Goal: Task Accomplishment & Management: Use online tool/utility

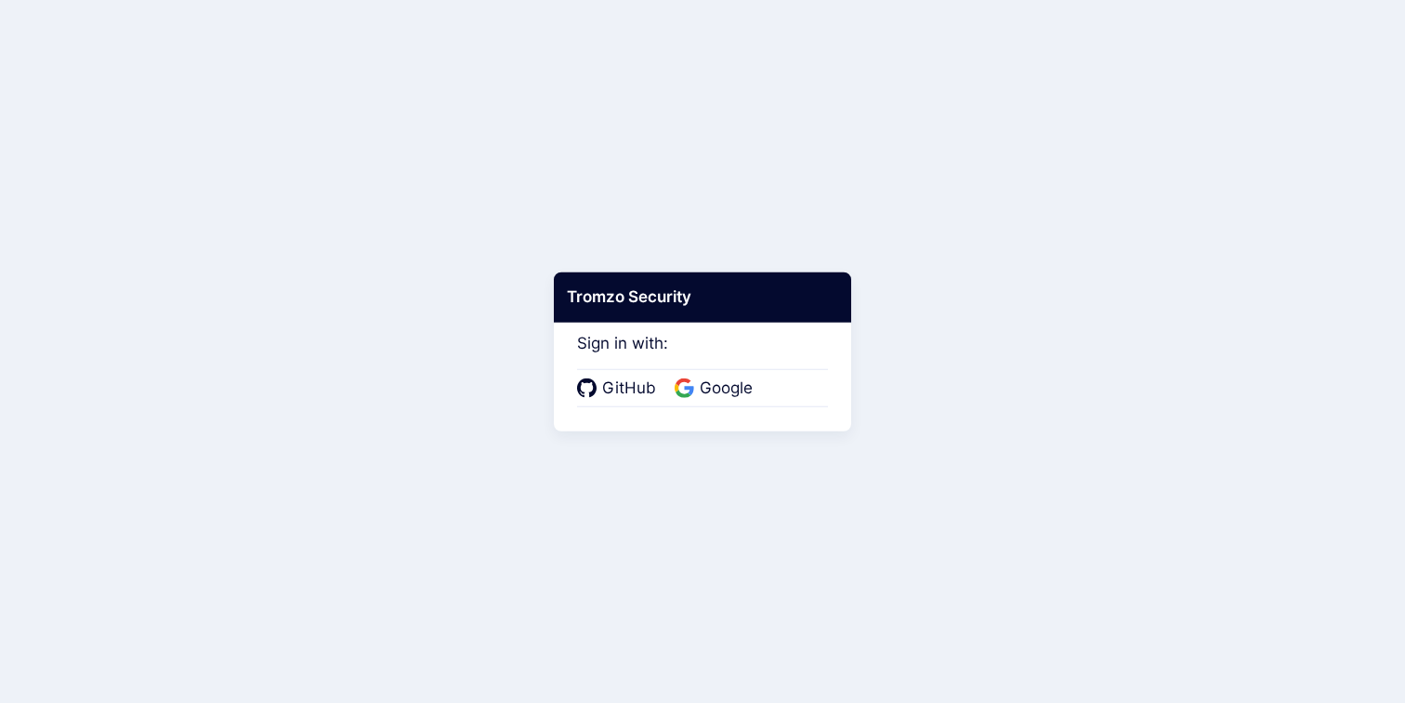
click at [641, 450] on body "Tromzo Security Sign in with: GitHub Google" at bounding box center [702, 351] width 1405 height 703
click at [728, 380] on span "Google" at bounding box center [726, 388] width 64 height 24
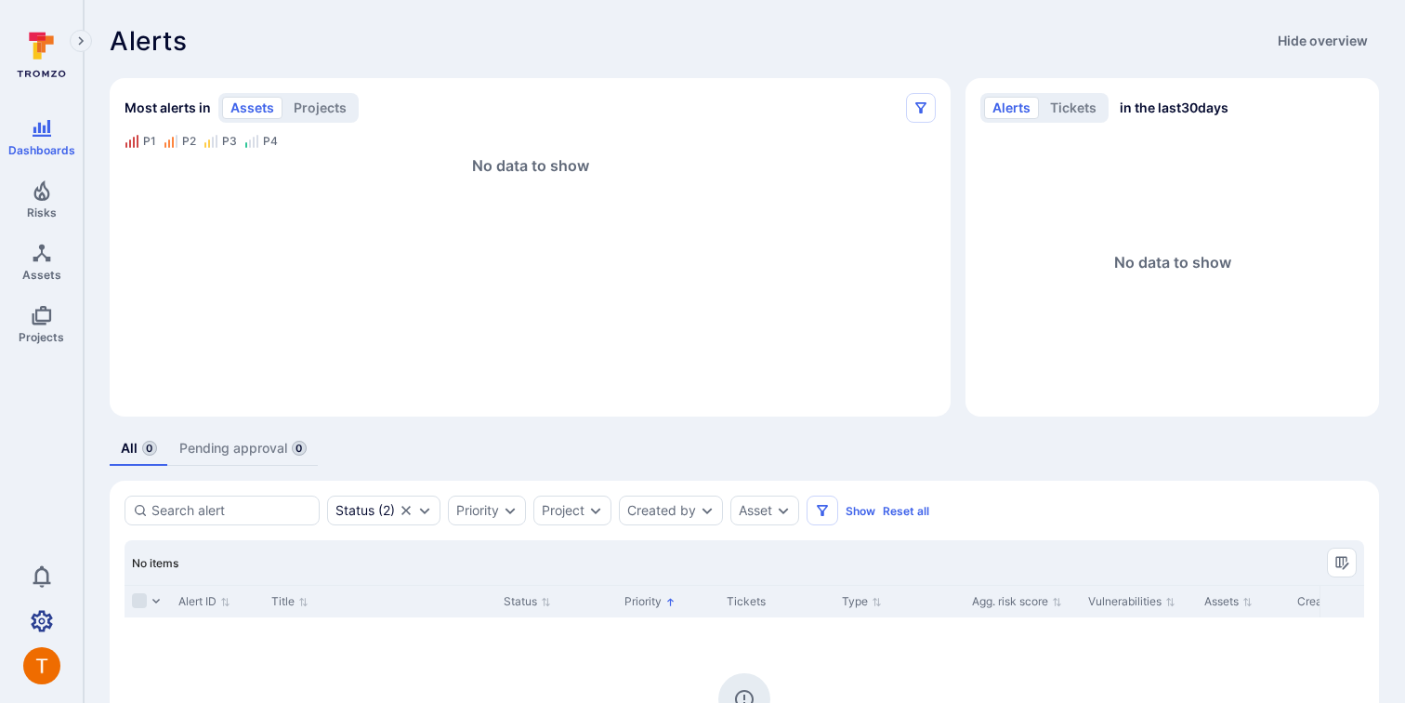
click at [46, 621] on icon "Settings" at bounding box center [42, 621] width 22 height 22
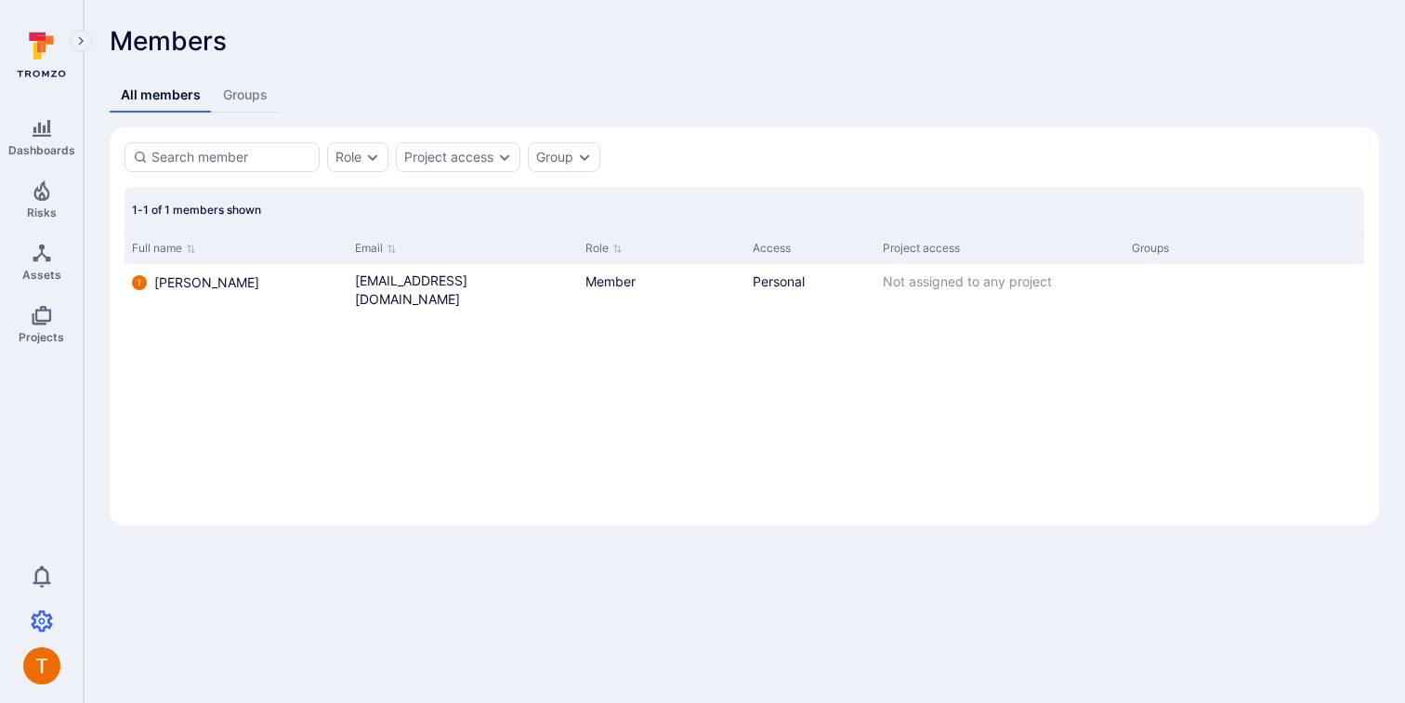
click at [572, 588] on body "Dashboards Risks Assets Projects 0 Settings Members Tokens Members All members …" at bounding box center [702, 351] width 1405 height 703
click at [34, 660] on img "button" at bounding box center [41, 665] width 37 height 37
click at [85, 663] on link "Logout" at bounding box center [75, 664] width 43 height 20
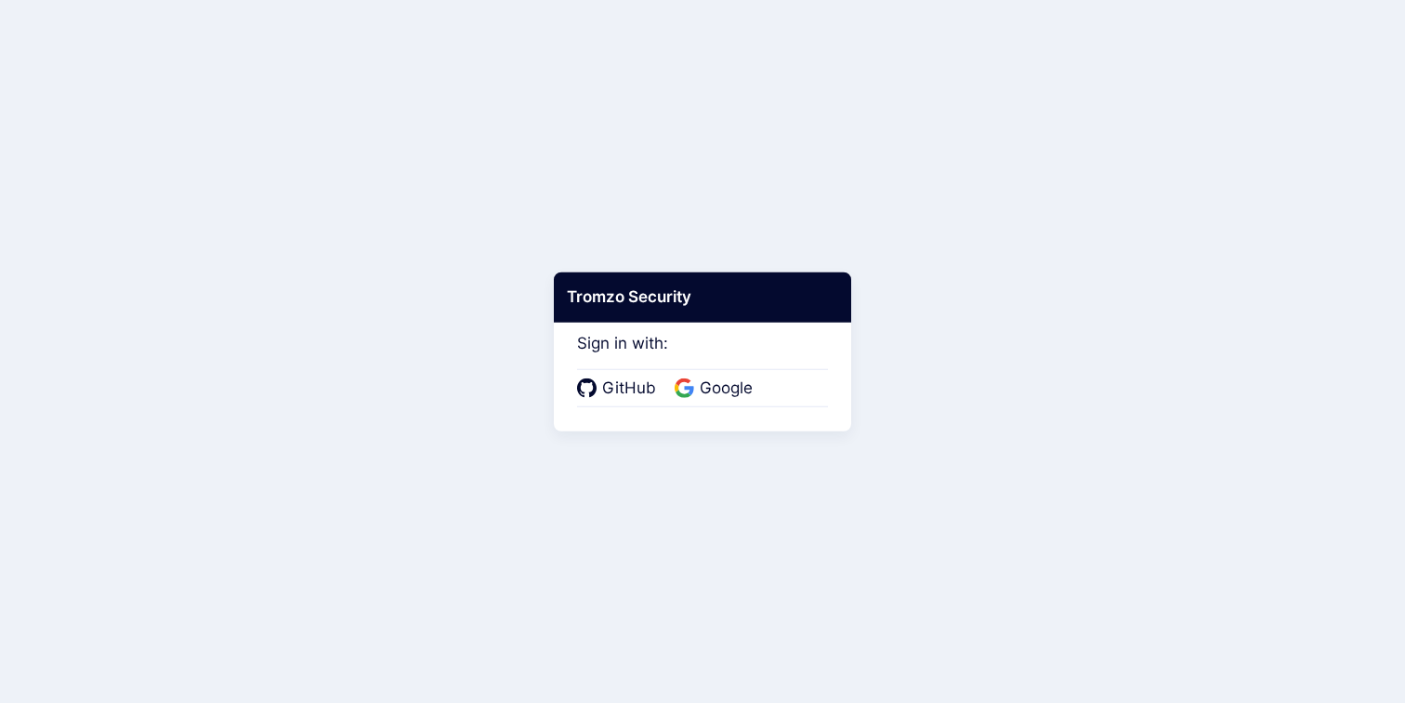
click at [728, 358] on div "Sign in with: GitHub Google" at bounding box center [702, 358] width 251 height 99
click at [726, 392] on span "Google" at bounding box center [726, 388] width 64 height 24
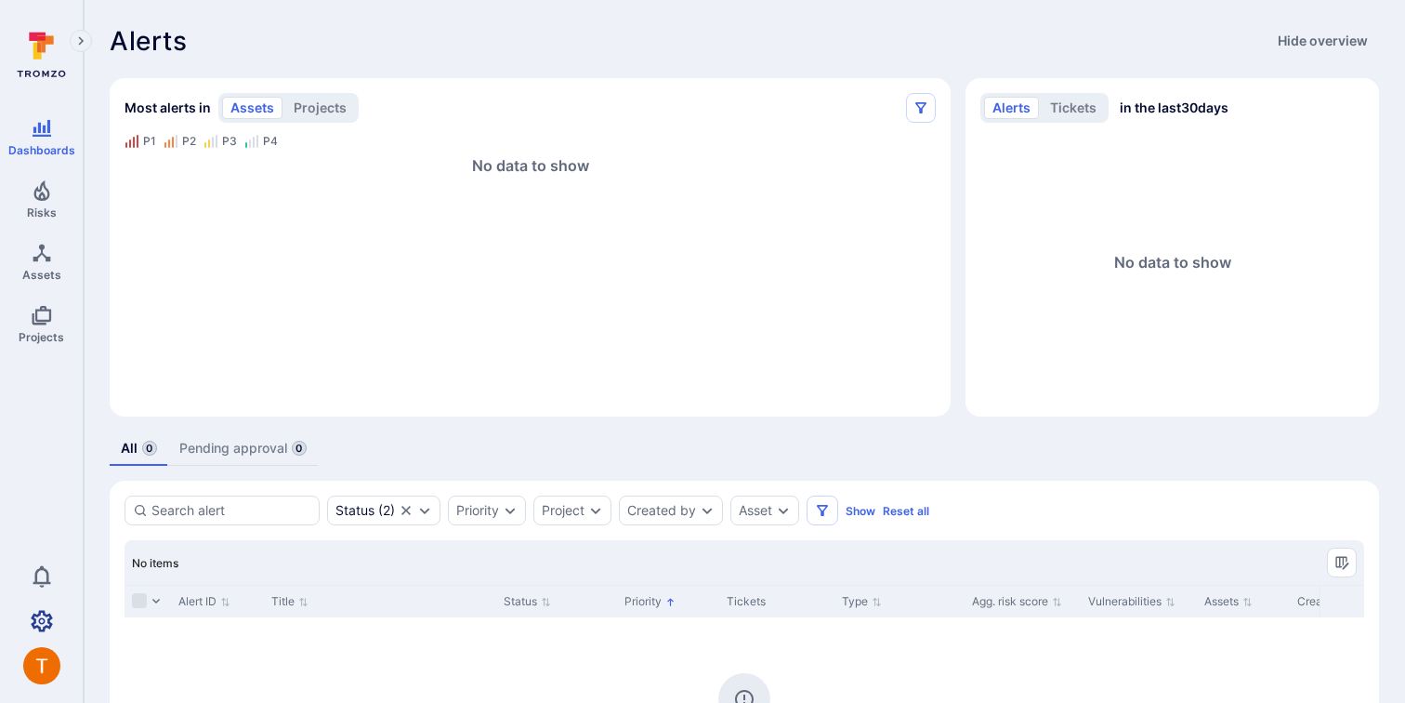
click at [43, 612] on icon "Settings" at bounding box center [42, 620] width 22 height 21
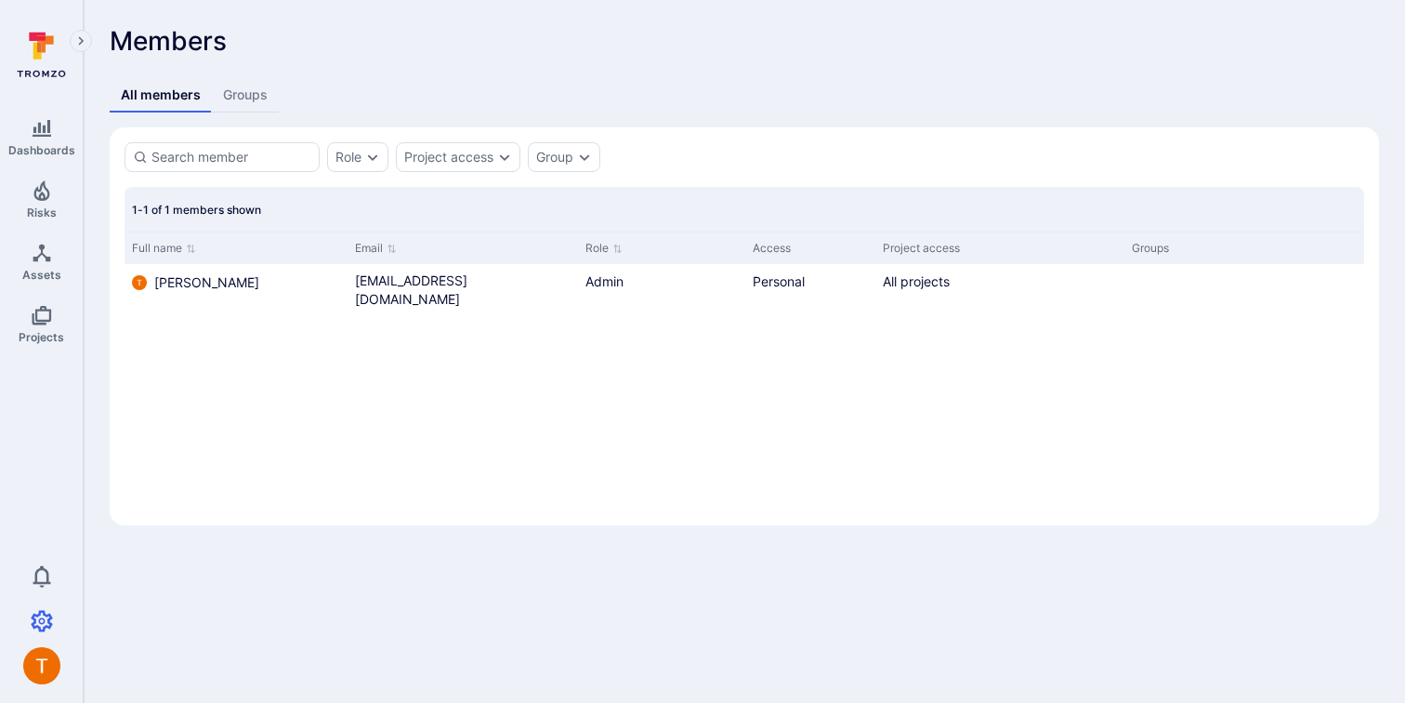
click at [440, 551] on body "Dashboards Risks Assets Projects 0 Settings Members Tokens Members All members …" at bounding box center [702, 351] width 1405 height 703
click at [232, 106] on link "Groups" at bounding box center [245, 95] width 67 height 34
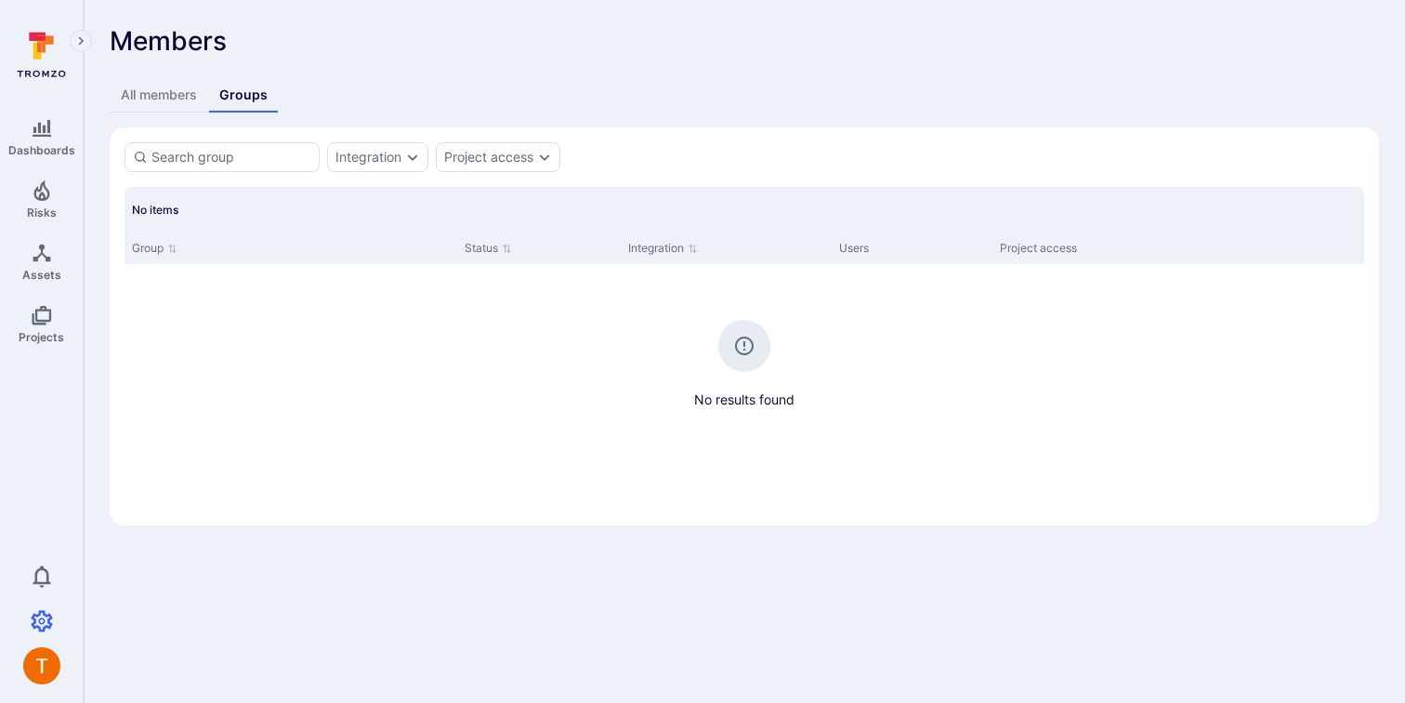
click at [165, 109] on link "All members" at bounding box center [159, 95] width 99 height 34
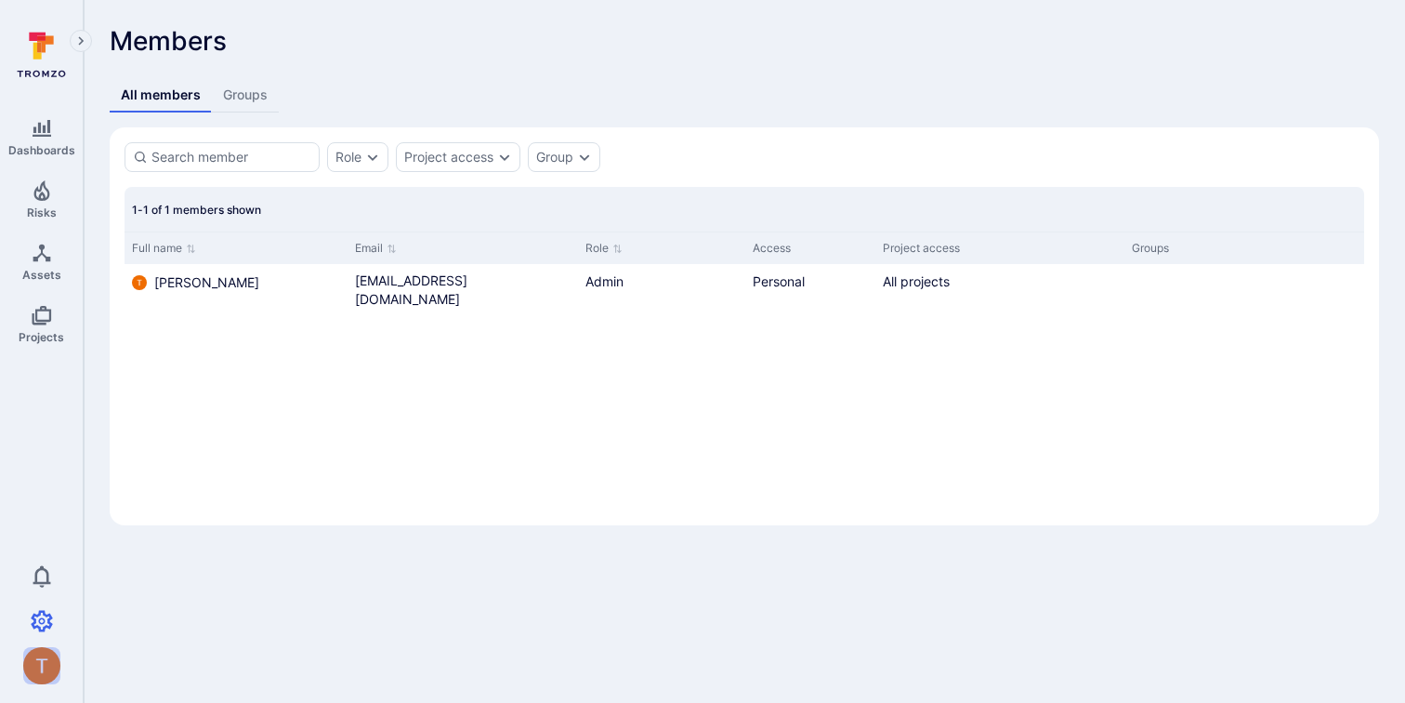
click at [40, 663] on img "button" at bounding box center [41, 665] width 37 height 37
click at [86, 658] on link "Logout" at bounding box center [75, 664] width 43 height 20
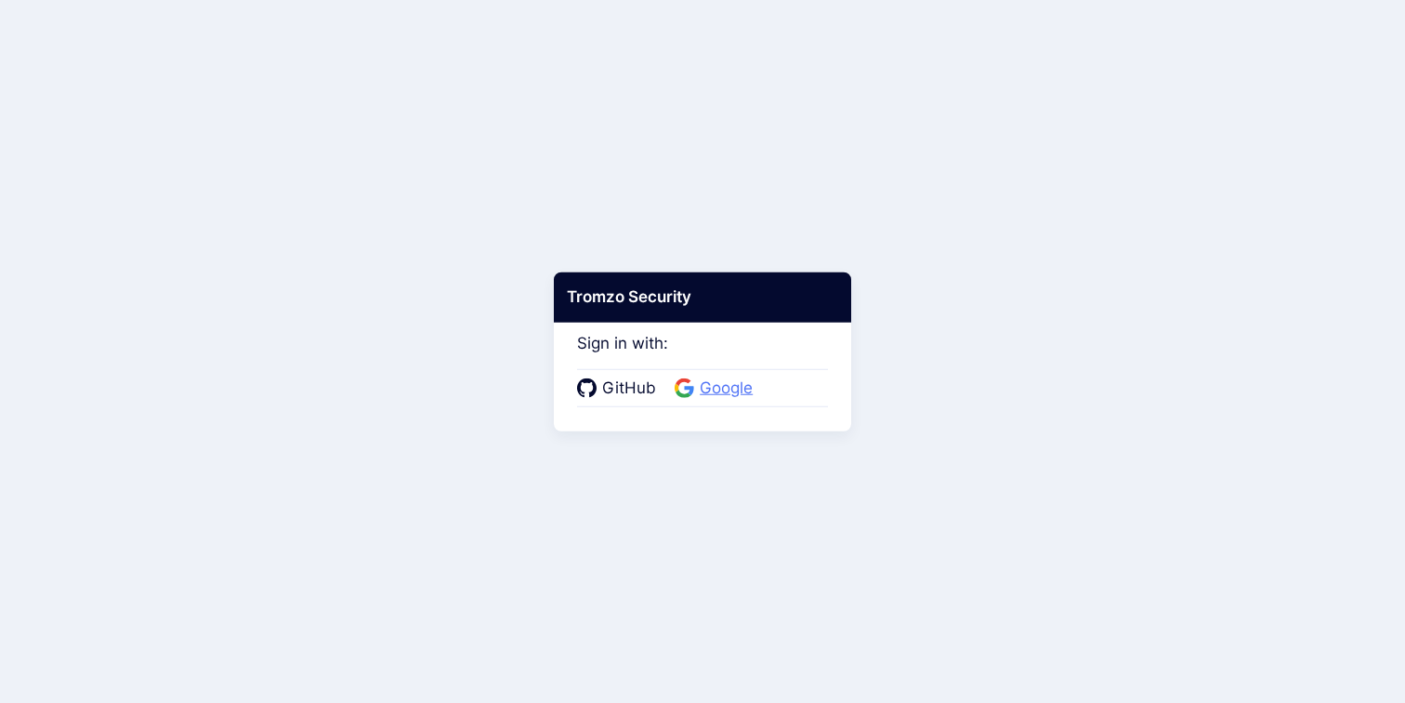
click at [721, 392] on span "Google" at bounding box center [726, 388] width 64 height 24
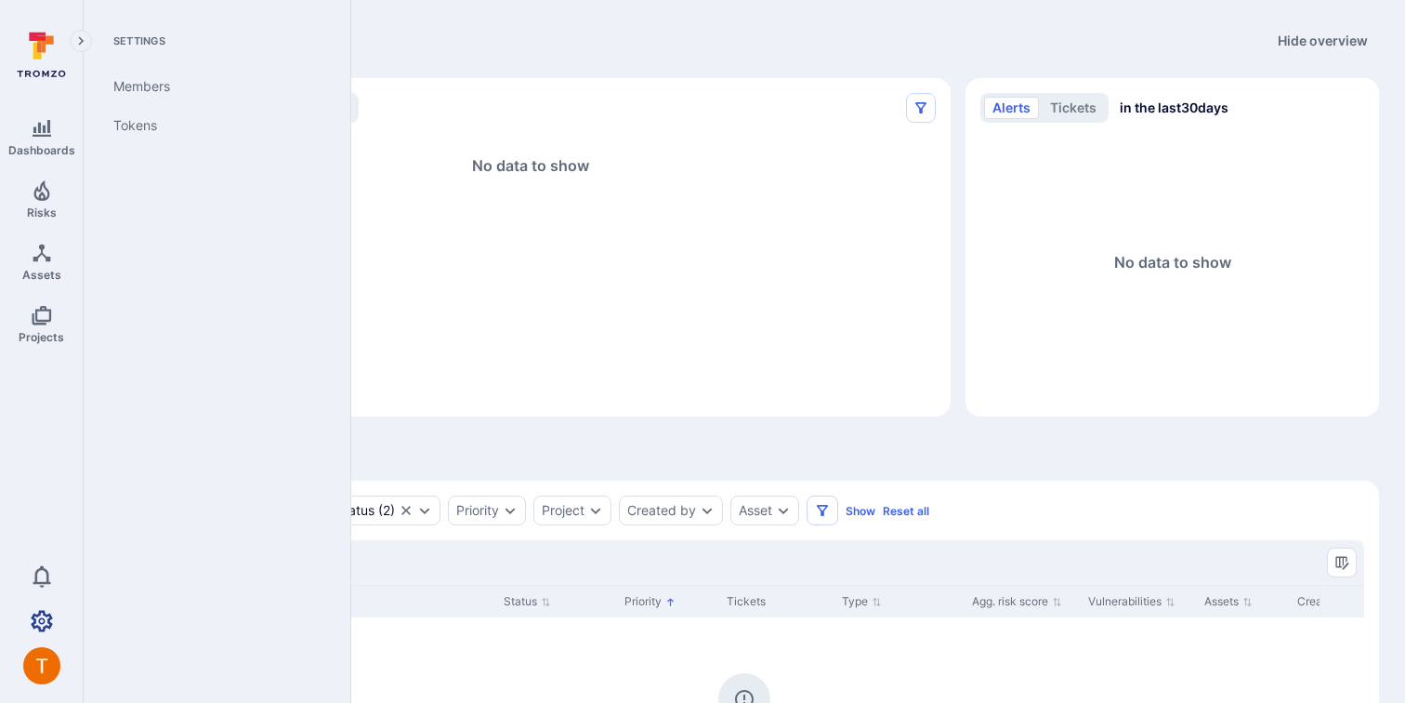
click at [41, 620] on icon "Settings" at bounding box center [42, 621] width 22 height 22
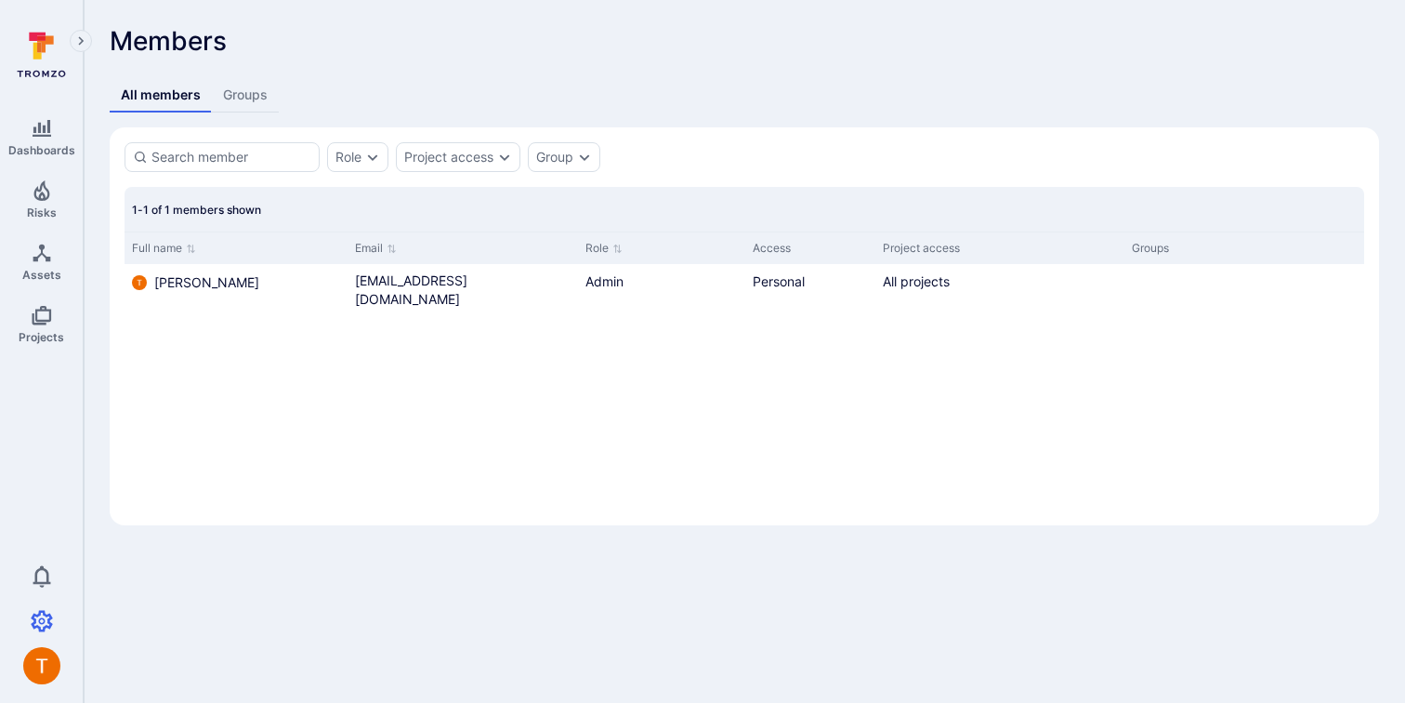
click at [46, 669] on img "button" at bounding box center [41, 665] width 37 height 37
click at [85, 669] on link "Logout" at bounding box center [75, 664] width 43 height 20
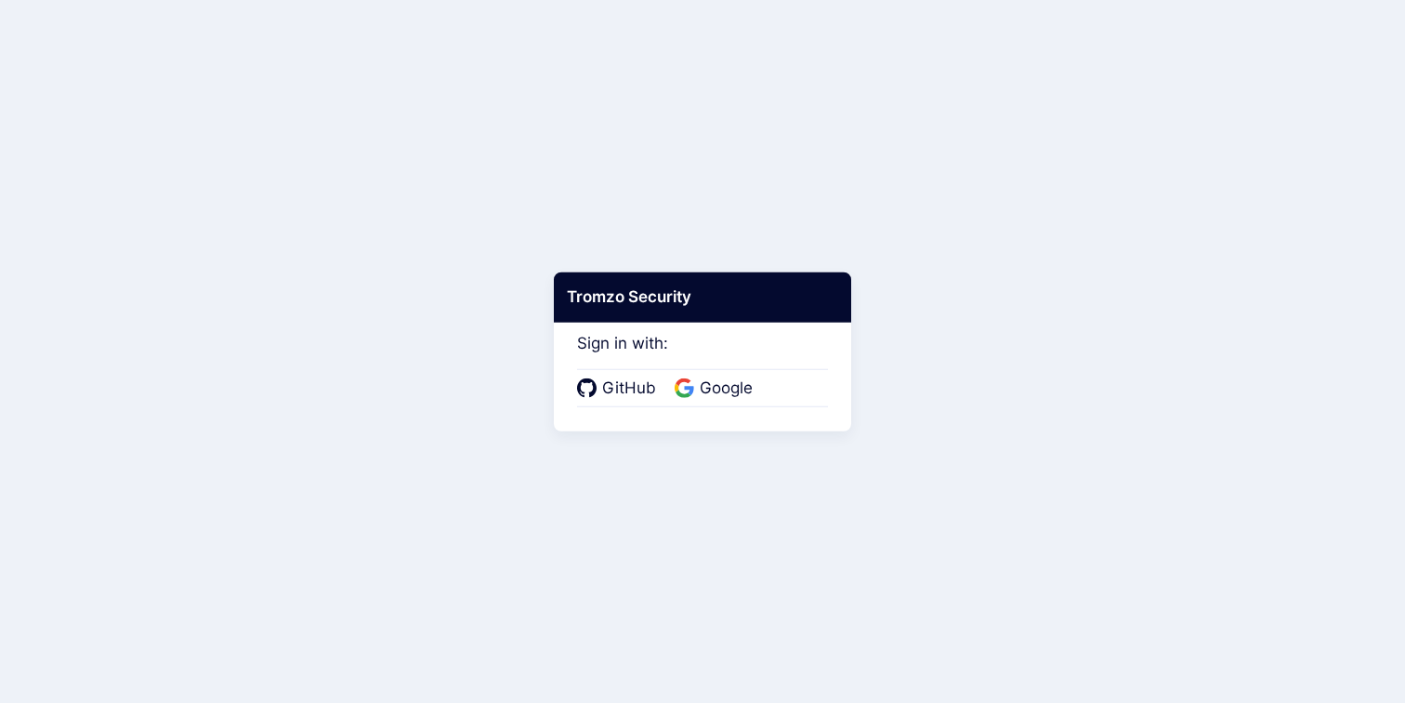
click at [723, 403] on div "GitHub Google" at bounding box center [702, 388] width 251 height 39
click at [720, 387] on span "Google" at bounding box center [726, 388] width 64 height 24
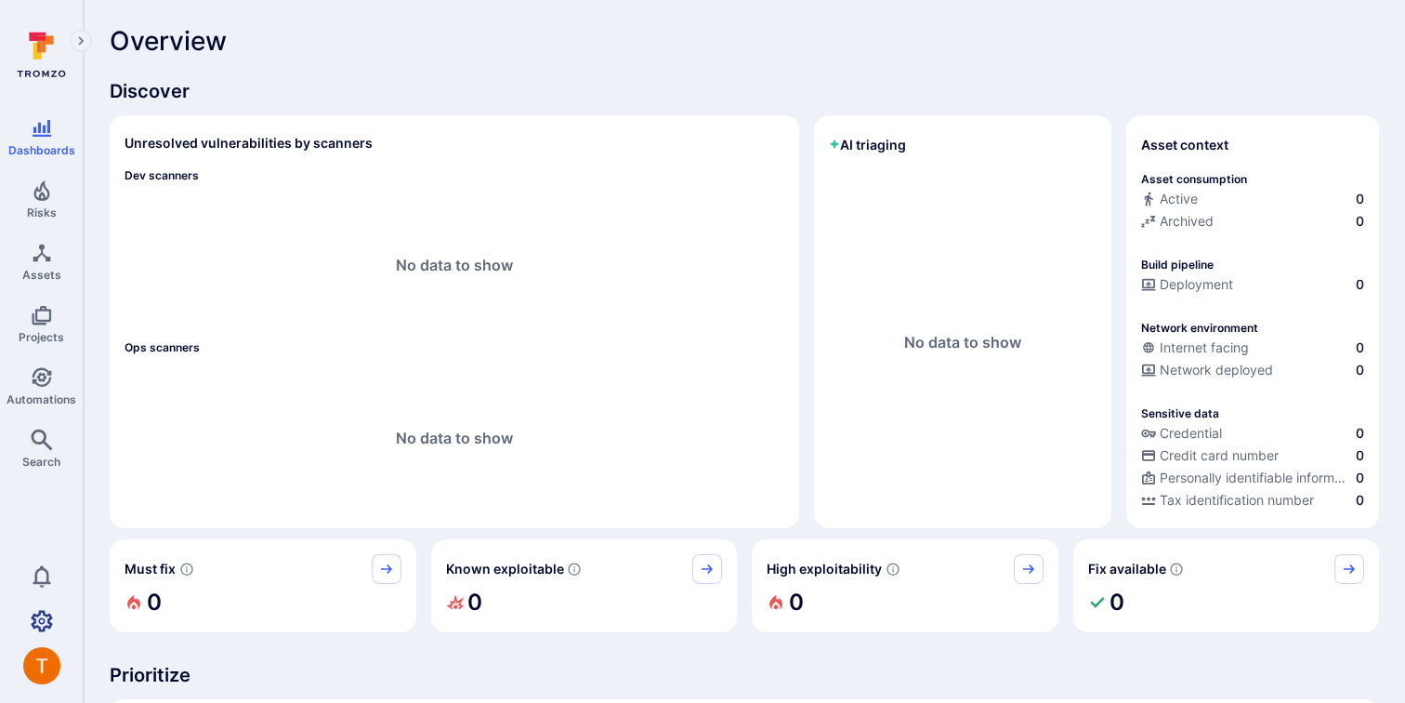
click at [42, 621] on icon "Settings" at bounding box center [42, 621] width 22 height 22
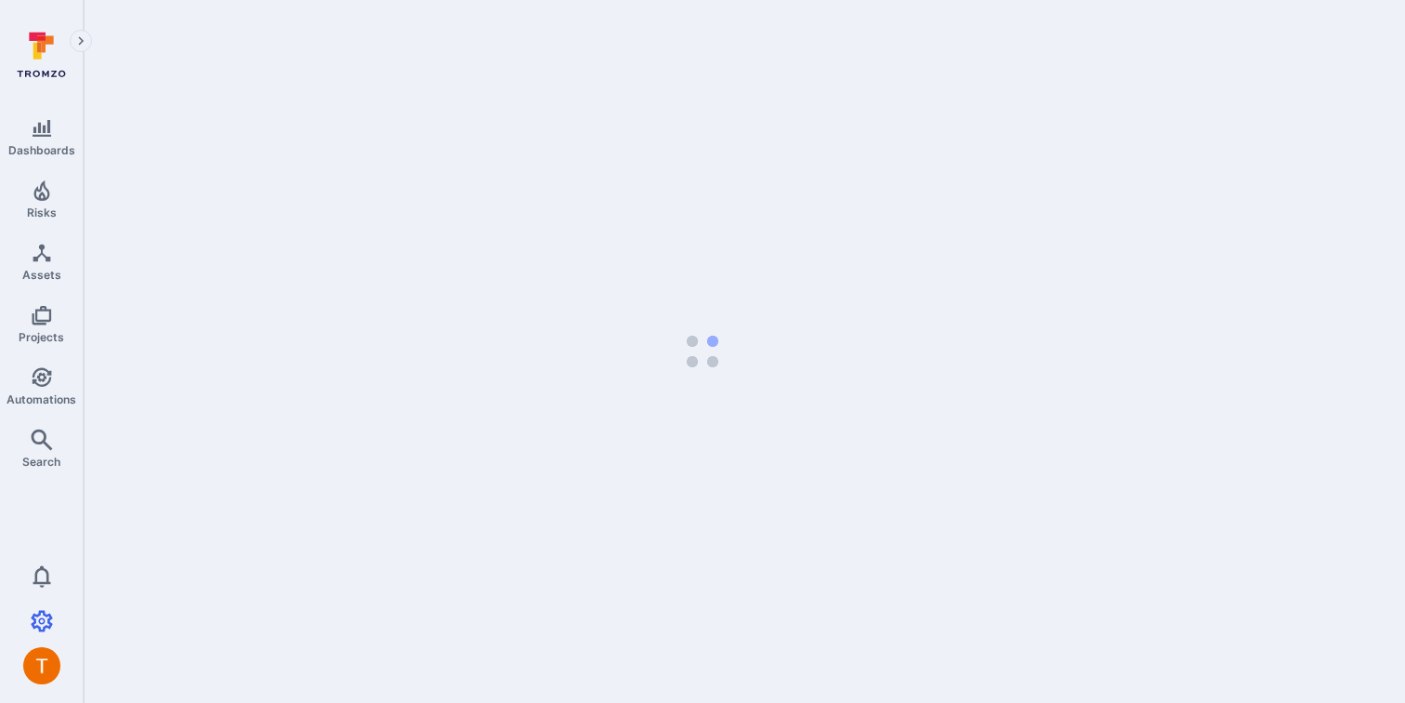
click at [241, 257] on body "Dashboards Risks Assets Projects Automations Search 0 Settings Integrations Mem…" at bounding box center [702, 351] width 1405 height 703
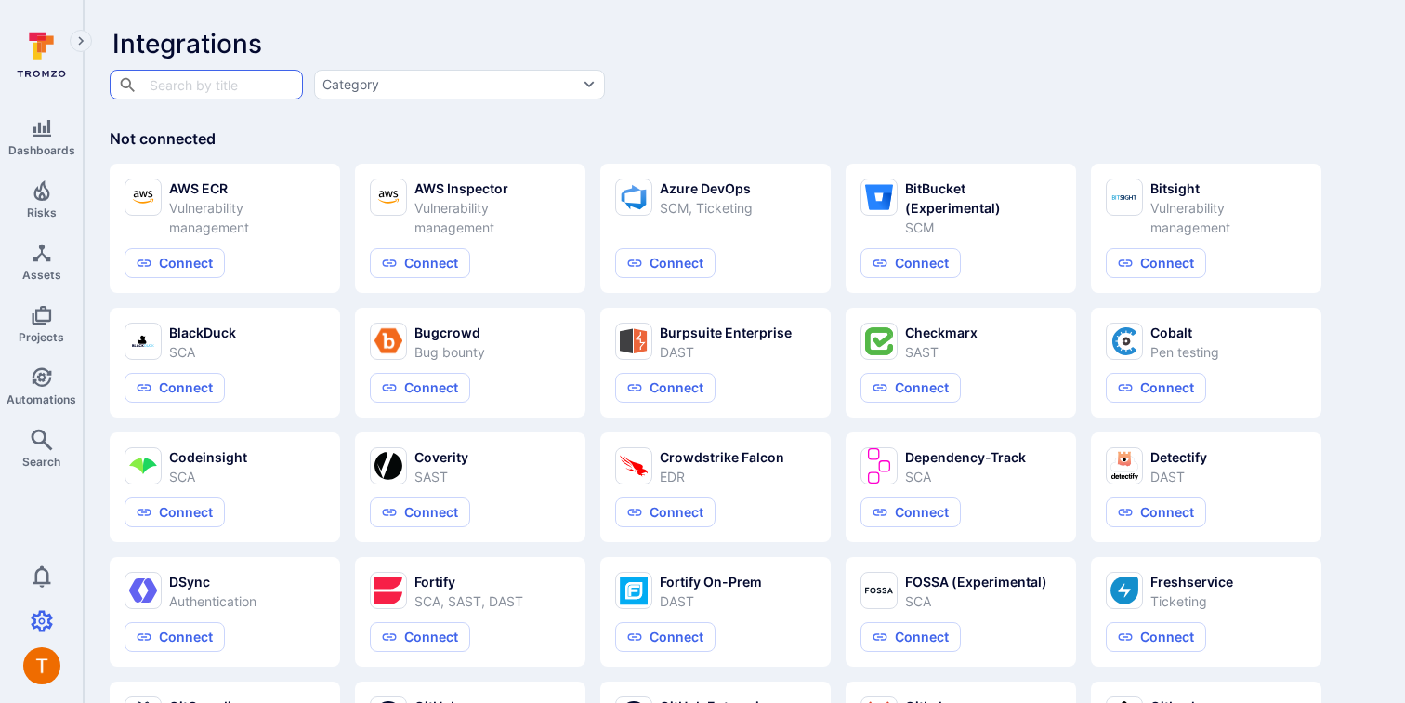
click at [278, 83] on div "​ ​" at bounding box center [206, 85] width 193 height 30
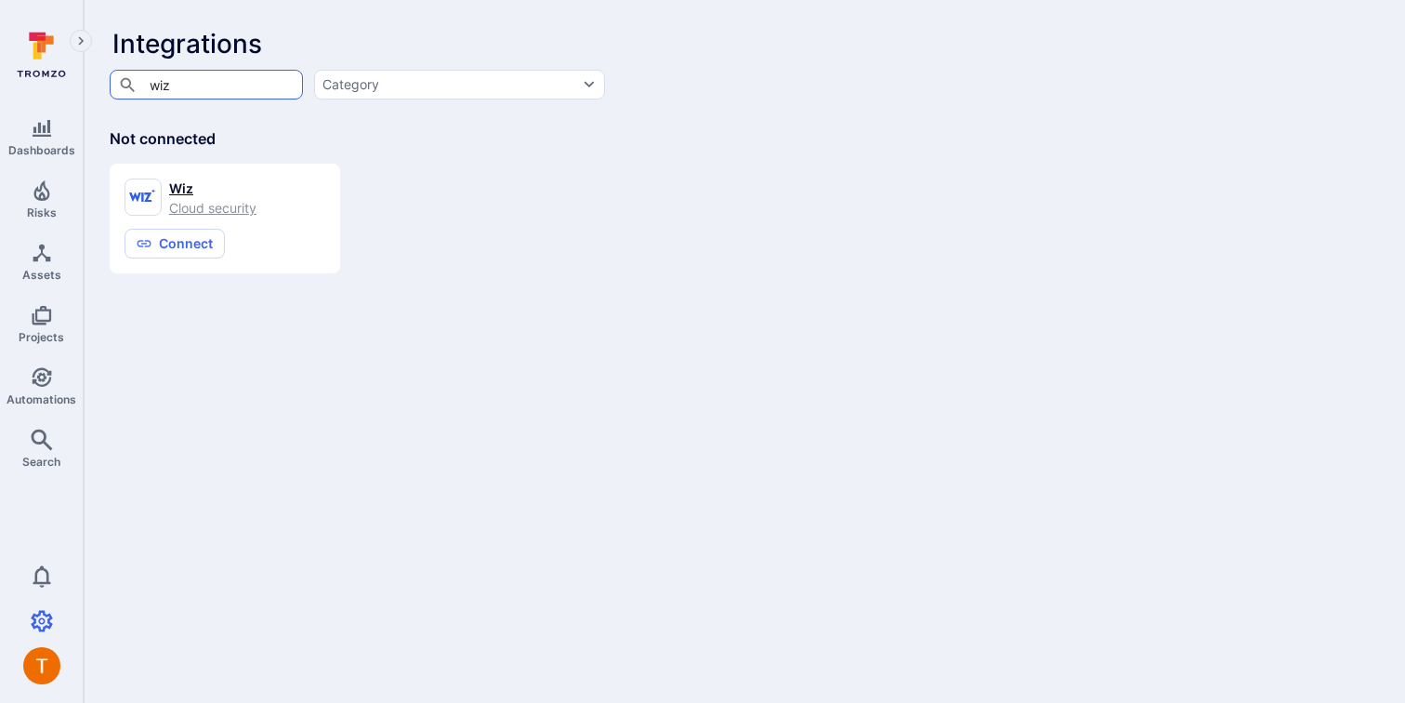
type input "wiz"
click at [184, 185] on div "Wiz" at bounding box center [212, 188] width 87 height 20
click at [183, 240] on button "Connect" at bounding box center [175, 244] width 100 height 30
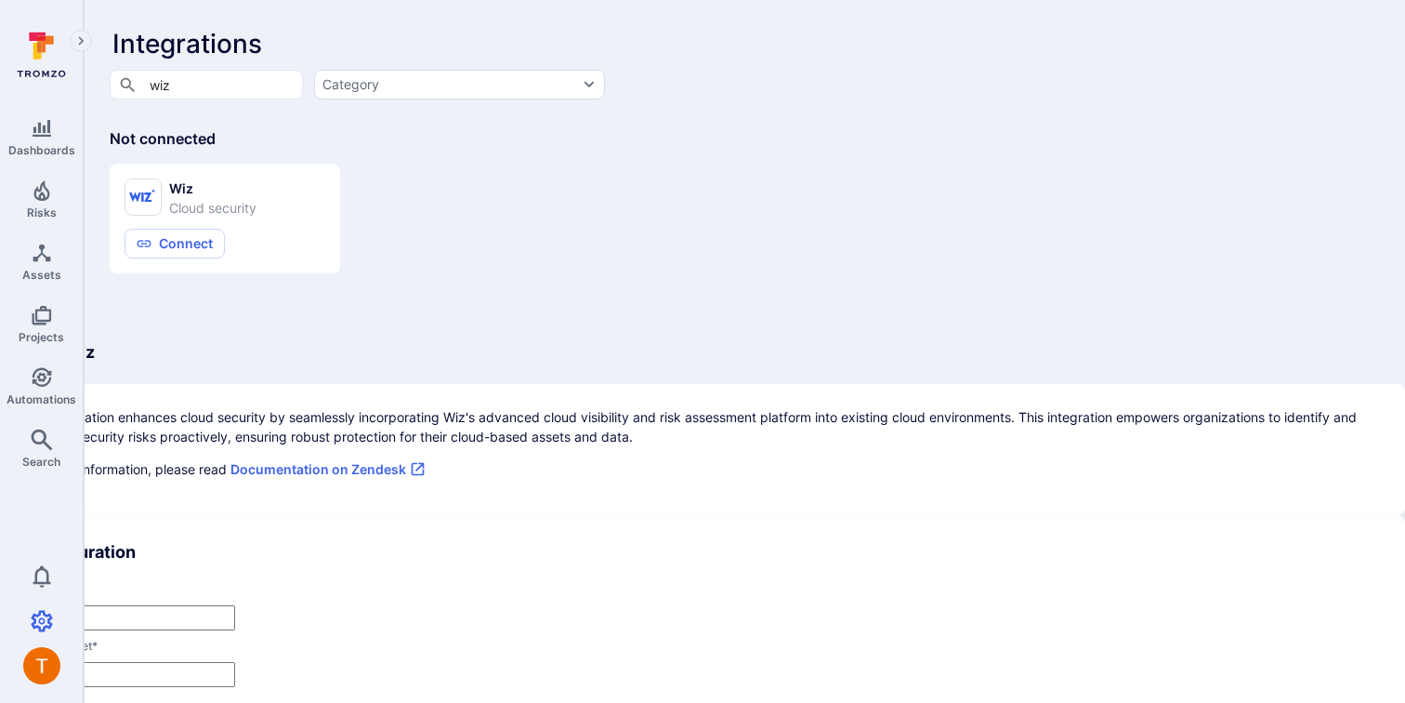
click at [426, 461] on link "Documentation on Zendesk" at bounding box center [327, 469] width 195 height 16
click at [235, 605] on input "client id *" at bounding box center [129, 617] width 212 height 25
paste input "y54hc5lqbfa3hb3cgqbsjy7dfqygpin26knvjdfypozkqtaqummws"
type input "y54hc5lqbfa3hb3cgqbsjy7dfqygpin26knvjdfypozkqtaqummws"
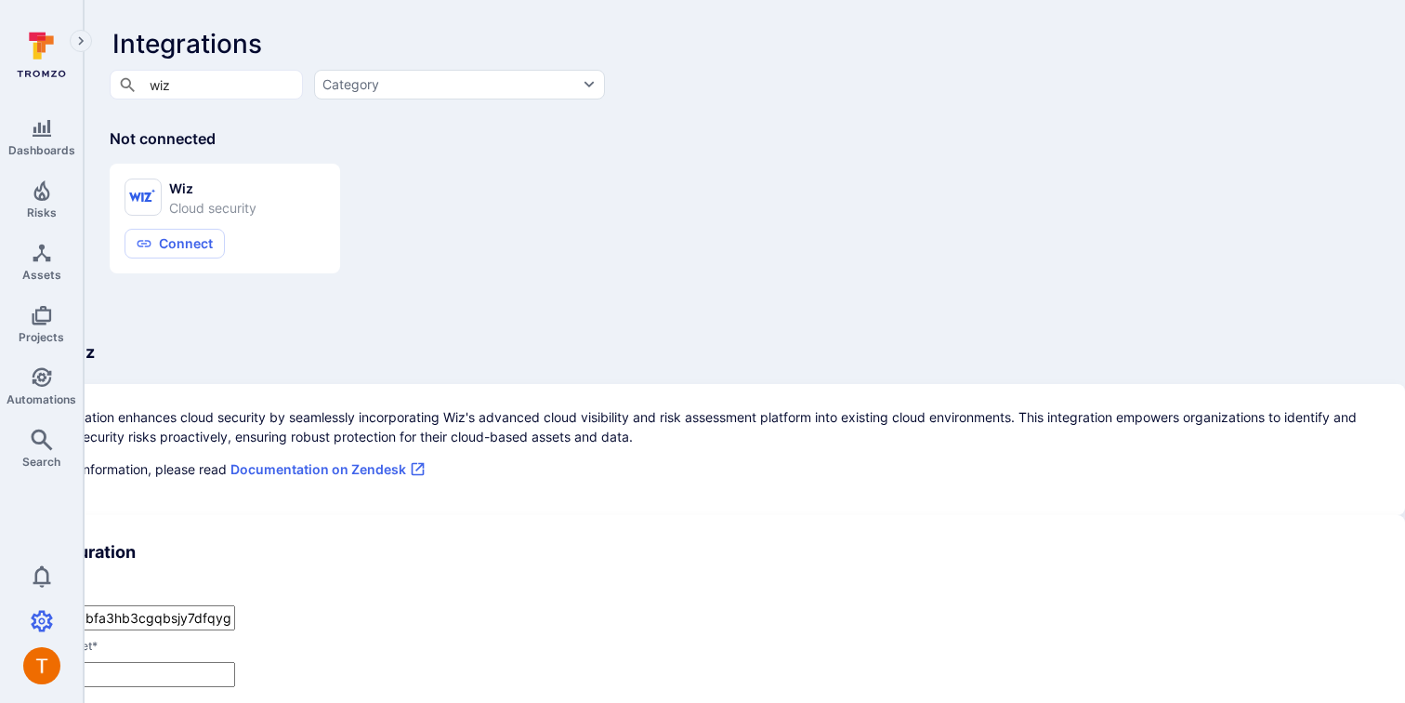
scroll to position [186, 0]
click at [235, 662] on input "client secret *" at bounding box center [129, 674] width 212 height 25
paste input "JcDc4b6C8UZPkjDoK0SzyN1RNA7rrlKqDGfX2yk1M4ZliUecOYOL5bSbDICORsfC"
type input "JcDc4b6C8UZPkjDoK0SzyN1RNA7rrlKqDGfX2yk1M4ZliUecOYOL5bSbDICORsfC"
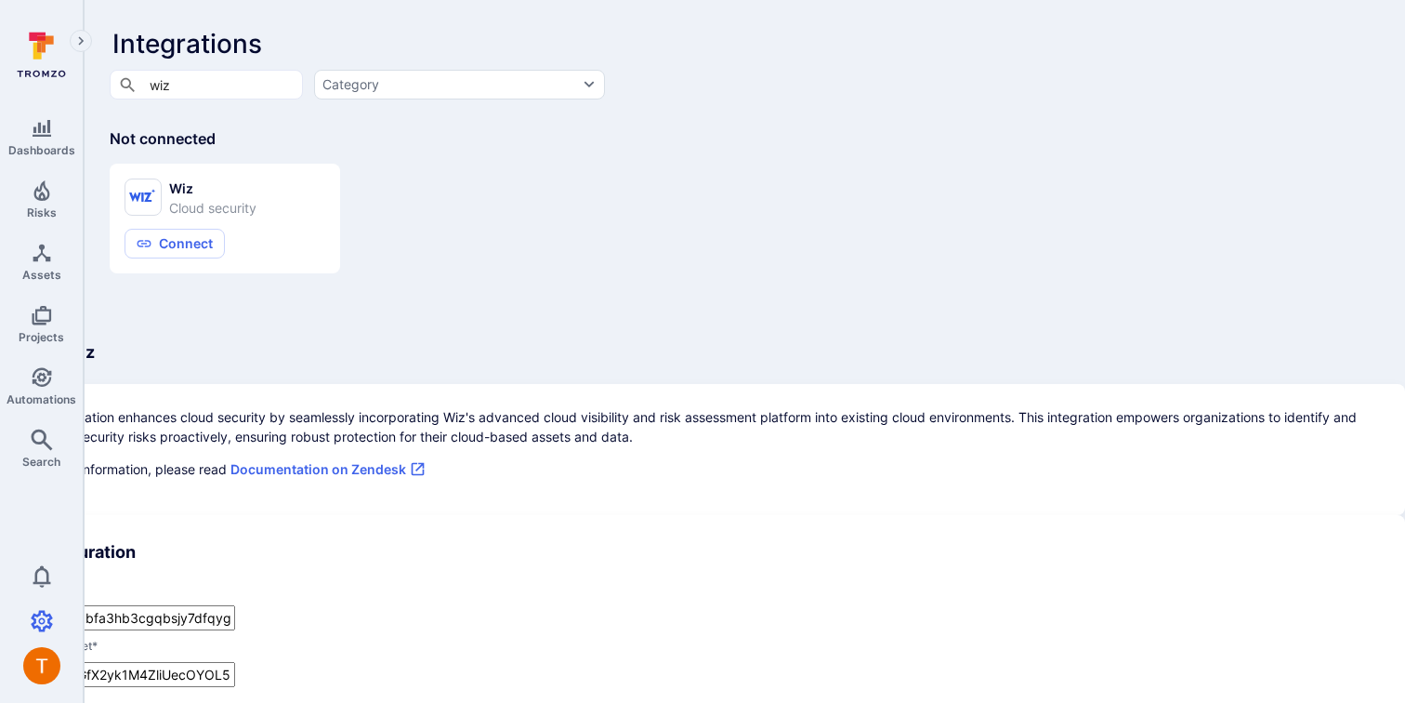
paste input "[URL][DOMAIN_NAME]"
type input "[URL][DOMAIN_NAME]"
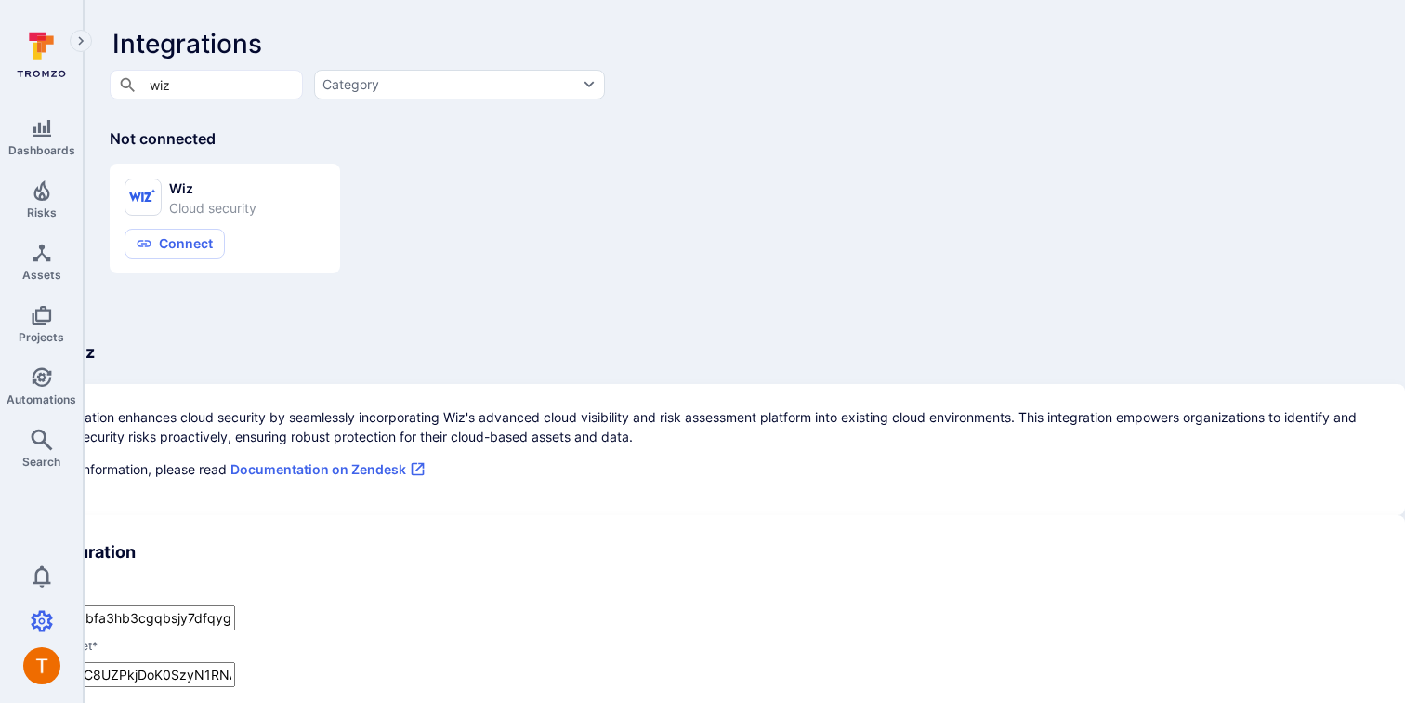
paste input "[URL][DOMAIN_NAME]"
type input "[URL][DOMAIN_NAME]"
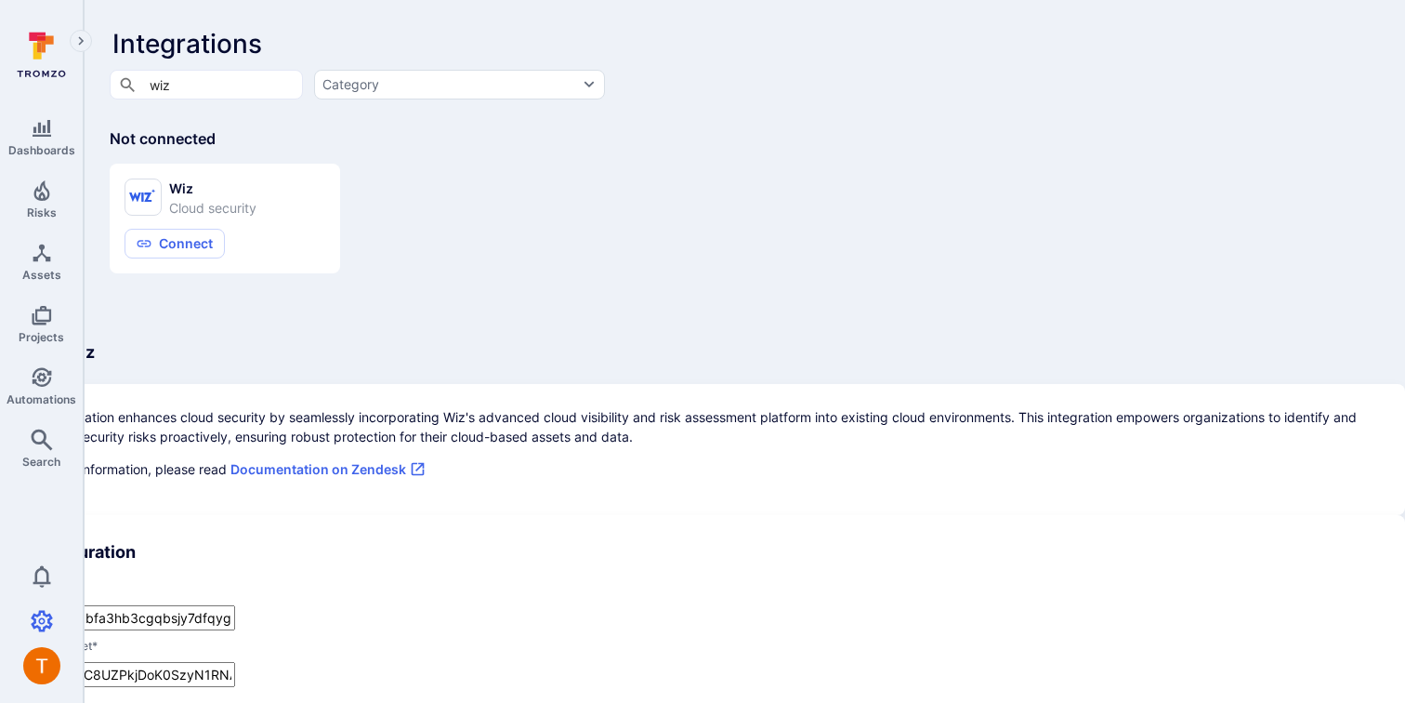
checkbox input "true"
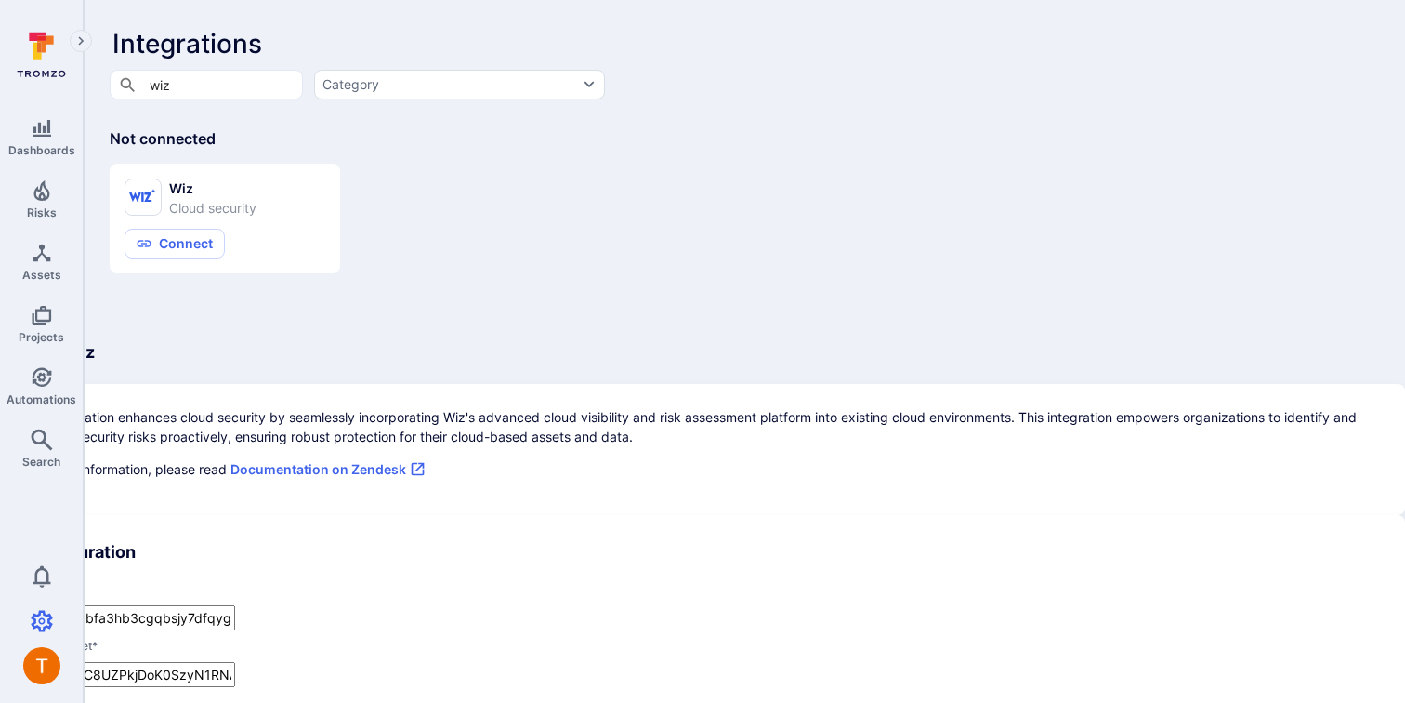
checkbox input "true"
